Goal: Task Accomplishment & Management: Manage account settings

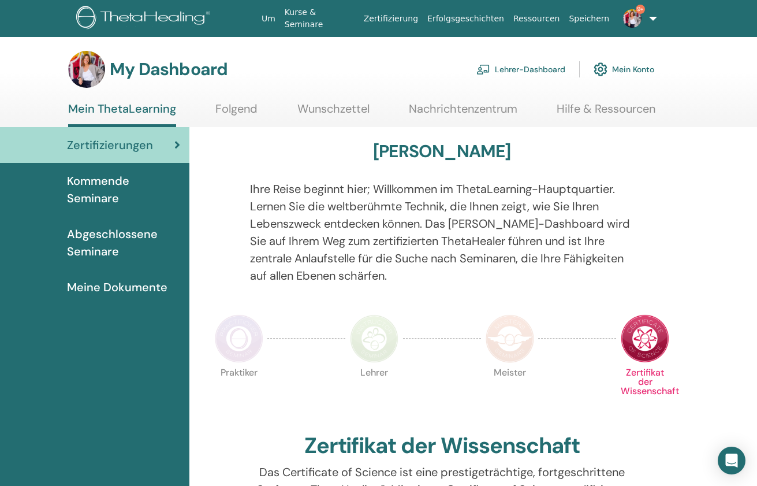
click at [546, 69] on link "Lehrer-Dashboard" at bounding box center [520, 69] width 89 height 25
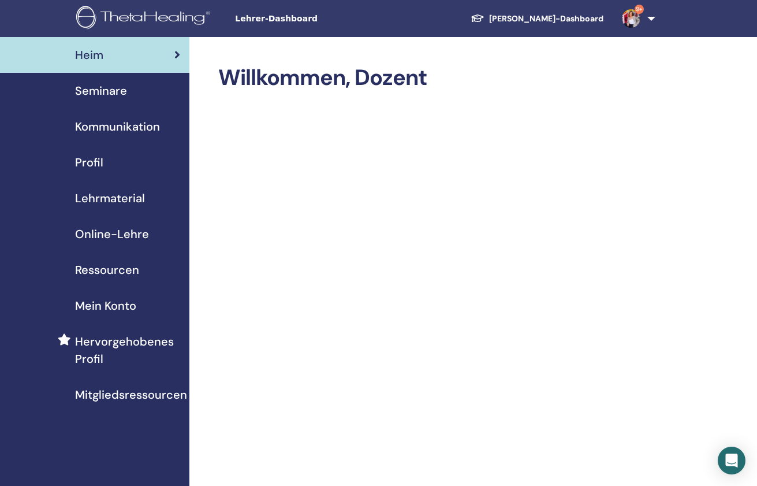
click at [114, 89] on span "Seminare" at bounding box center [101, 90] width 52 height 17
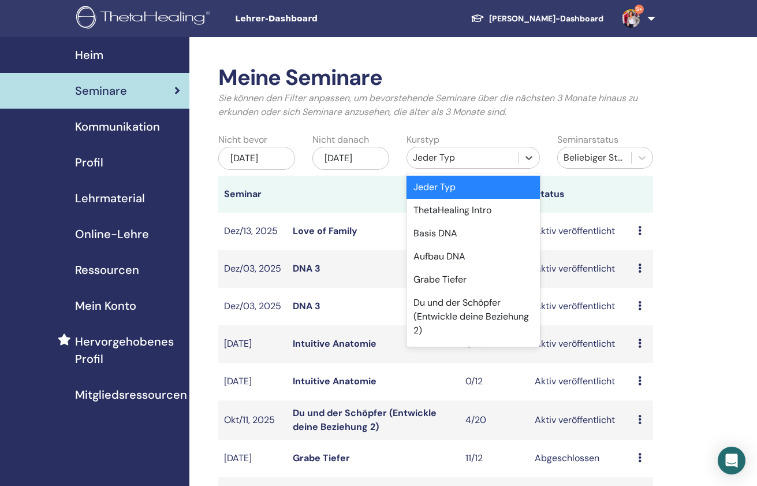
click at [481, 159] on div "Jeder Typ" at bounding box center [462, 158] width 99 height 14
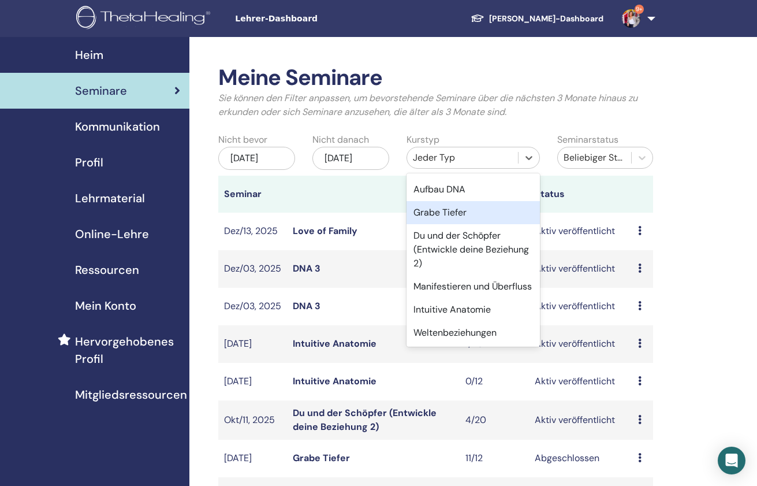
scroll to position [70, 0]
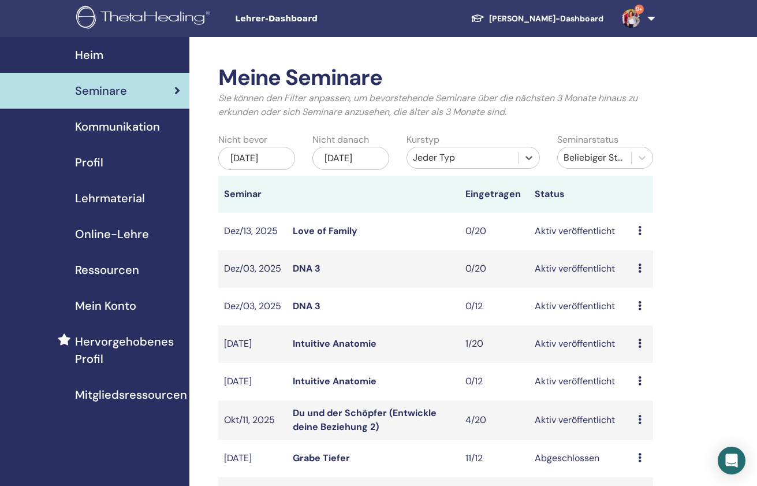
click at [464, 156] on div "Jeder Typ" at bounding box center [462, 158] width 99 height 14
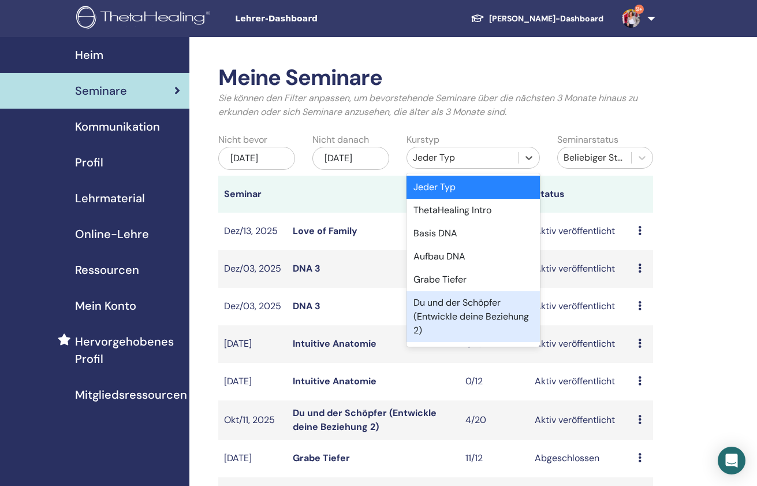
click at [445, 305] on div "Du und der Schöpfer (Entwickle deine Beziehung 2)" at bounding box center [472, 316] width 133 height 51
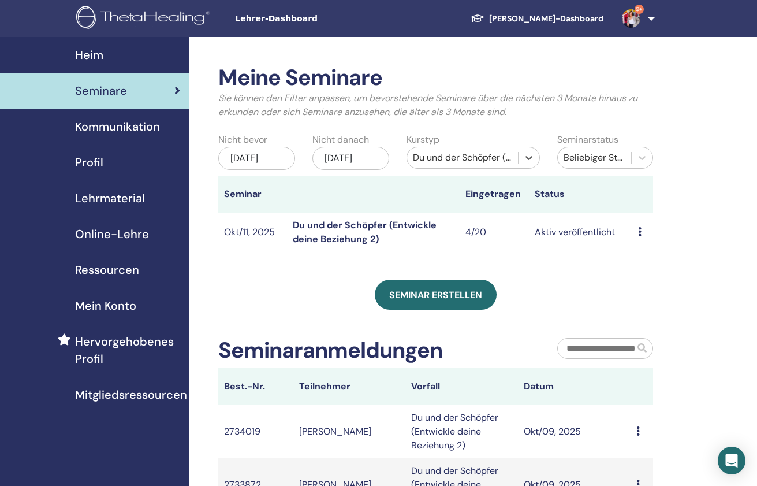
click at [389, 229] on link "Du und der Schöpfer (Entwickle deine Beziehung 2)" at bounding box center [365, 232] width 144 height 26
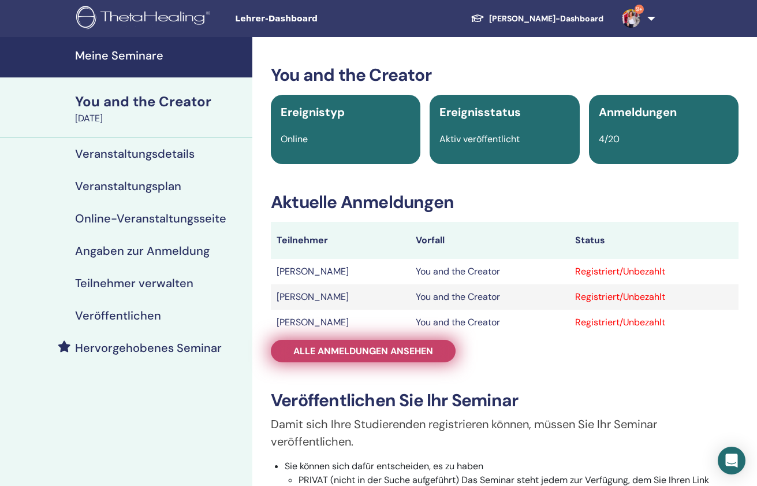
click at [368, 352] on span "Alle Anmeldungen ansehen" at bounding box center [363, 351] width 140 height 12
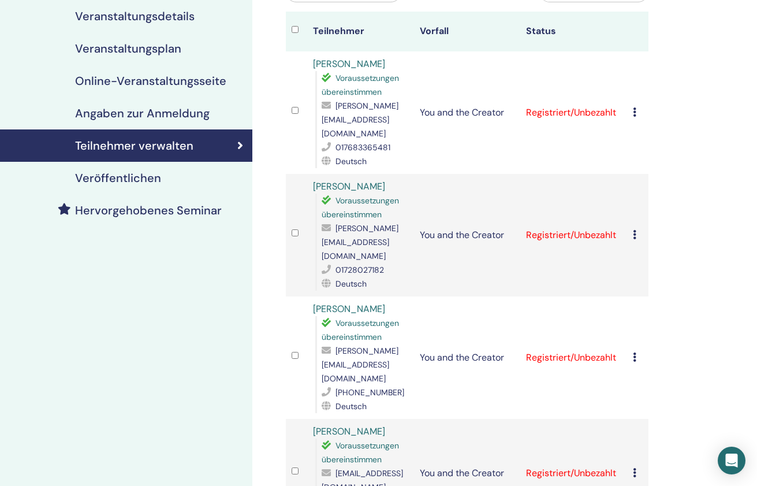
scroll to position [74, 0]
